Goal: Use online tool/utility: Use online tool/utility

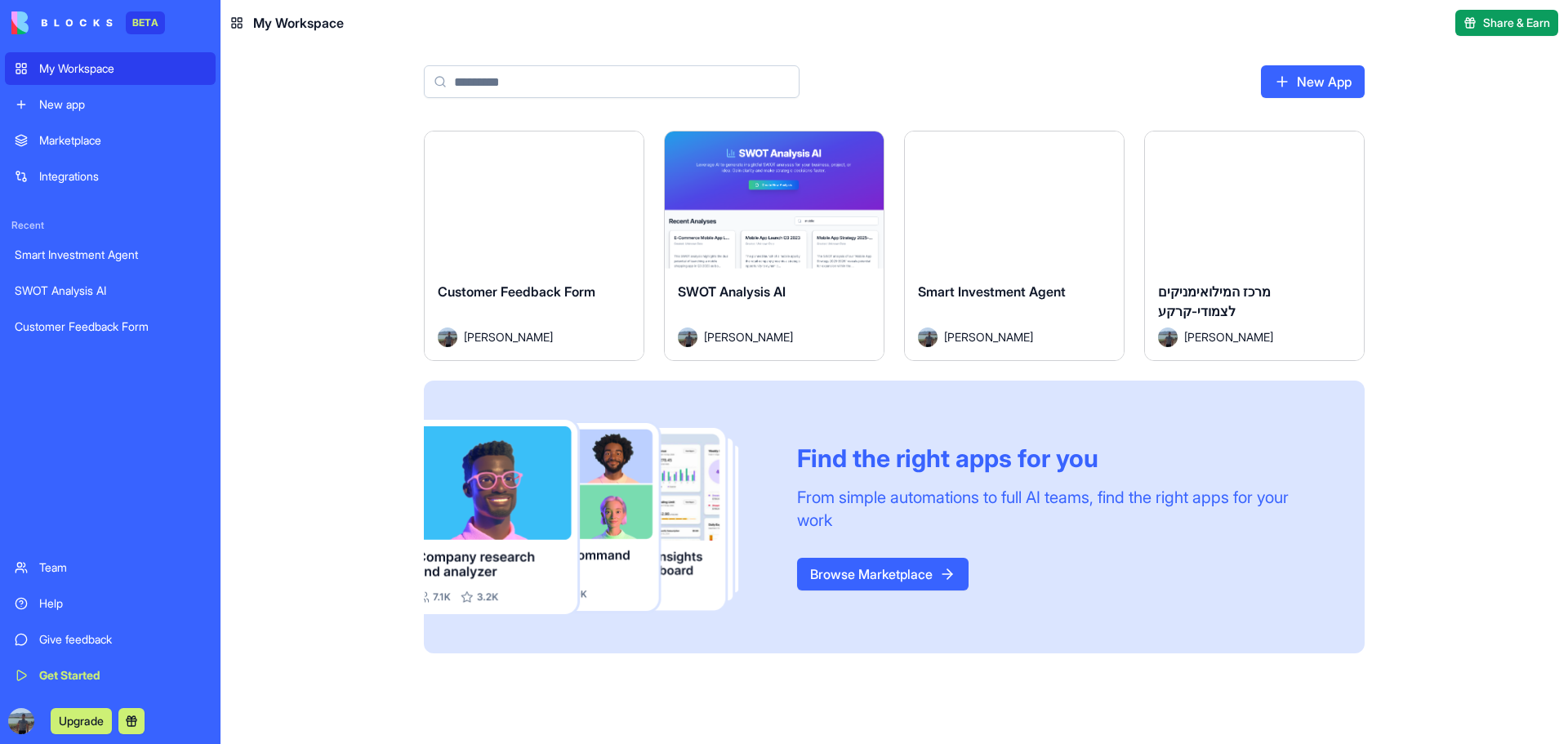
click at [795, 182] on div "Launch" at bounding box center [774, 200] width 219 height 137
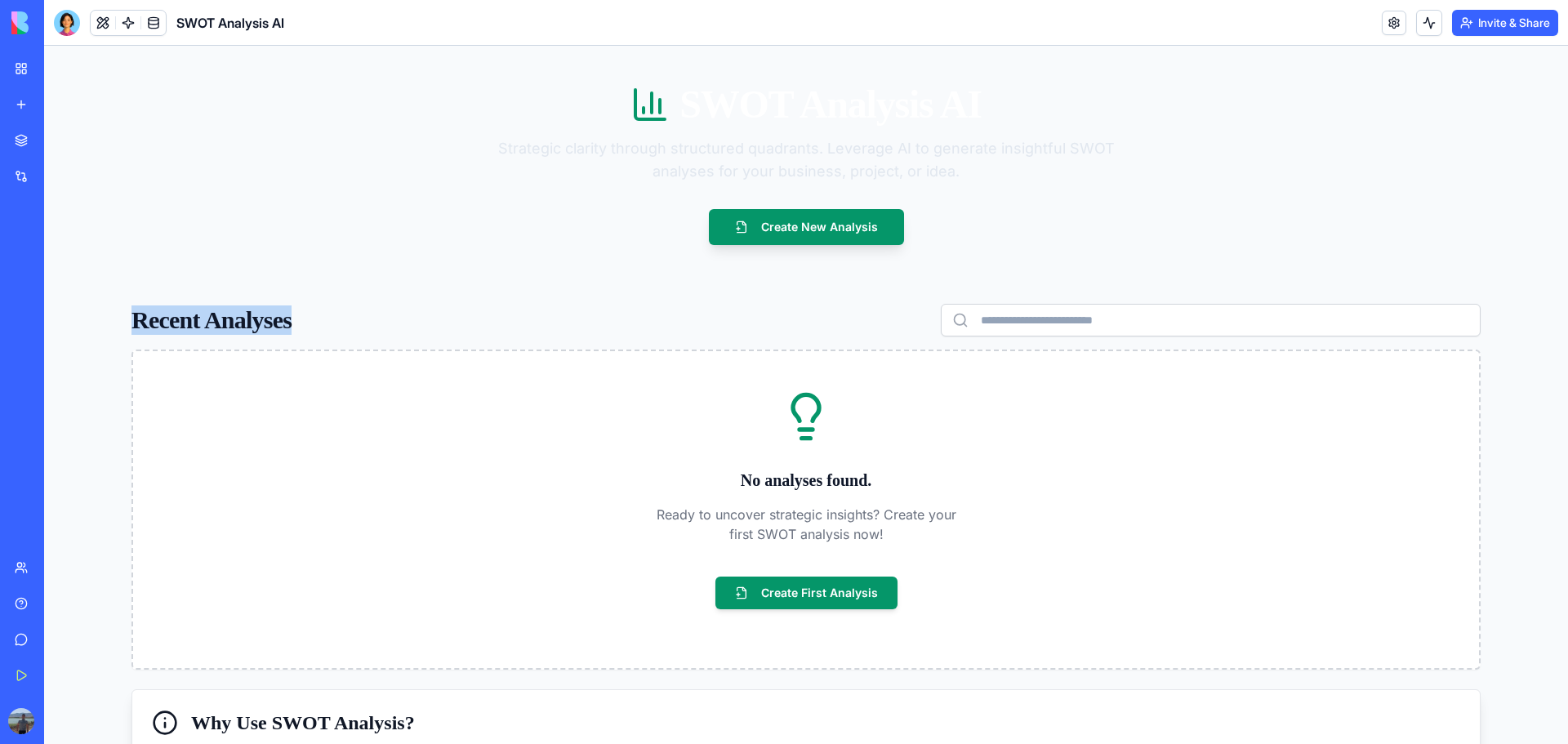
drag, startPoint x: 107, startPoint y: 316, endPoint x: 422, endPoint y: 308, distance: 315.1
click at [422, 308] on div "Recent Analyses No analyses found. Ready to uncover strategic insights? Create …" at bounding box center [806, 712] width 1388 height 858
click at [816, 238] on button "Create New Analysis" at bounding box center [806, 227] width 196 height 36
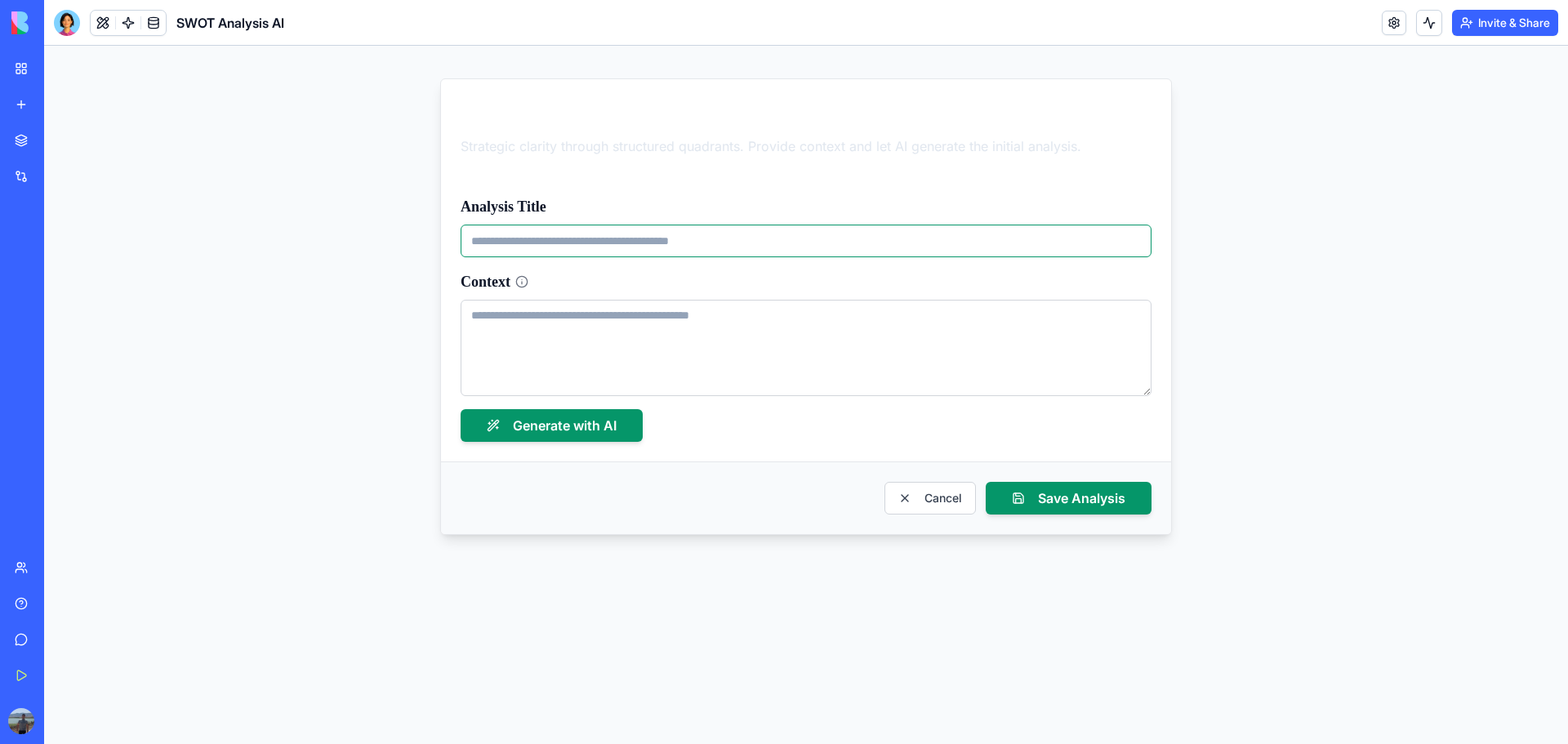
click at [536, 246] on input "Analysis Title" at bounding box center [806, 241] width 691 height 33
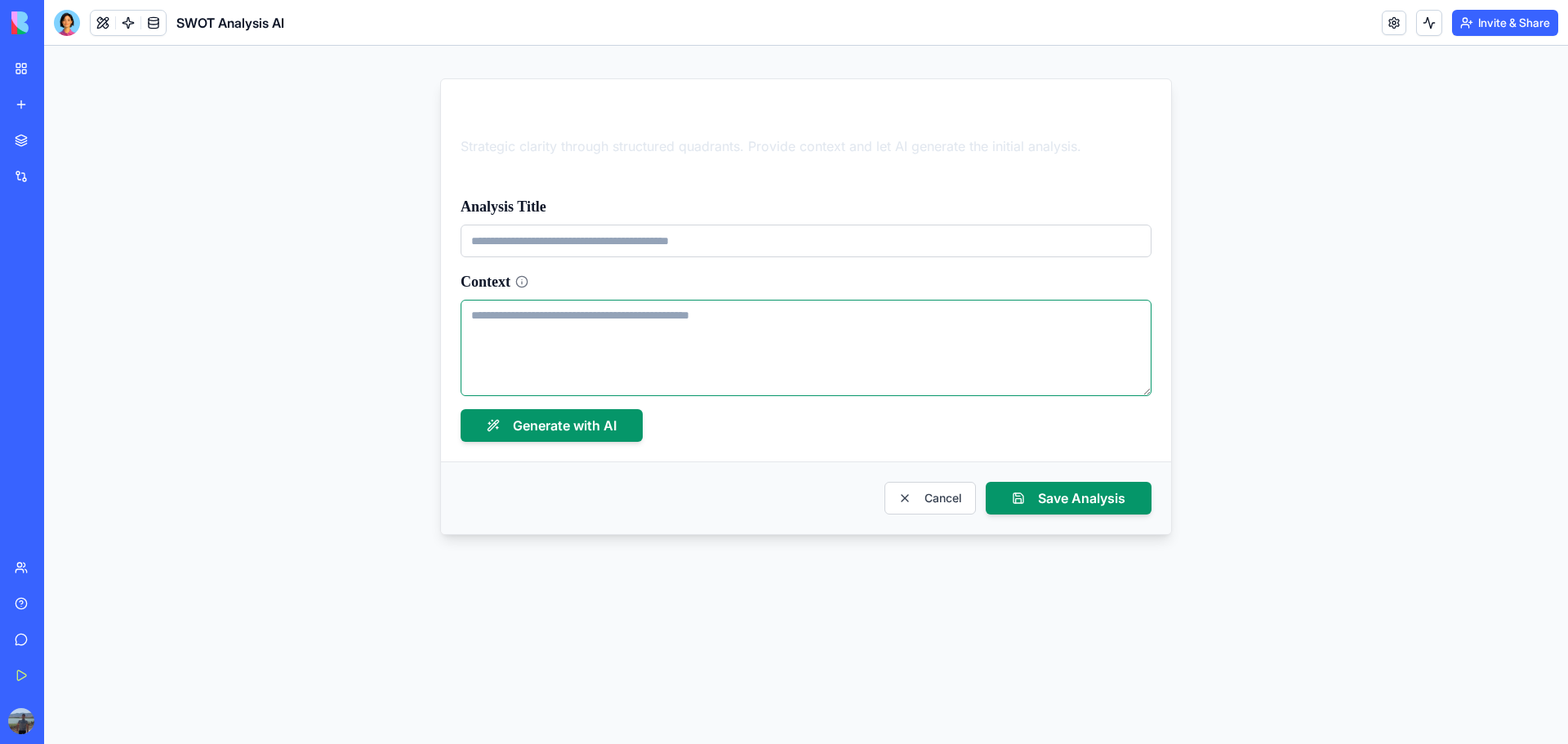
drag, startPoint x: 515, startPoint y: 300, endPoint x: 515, endPoint y: 313, distance: 13.0
click at [515, 303] on textarea "Context" at bounding box center [806, 347] width 691 height 96
